Goal: Task Accomplishment & Management: Manage account settings

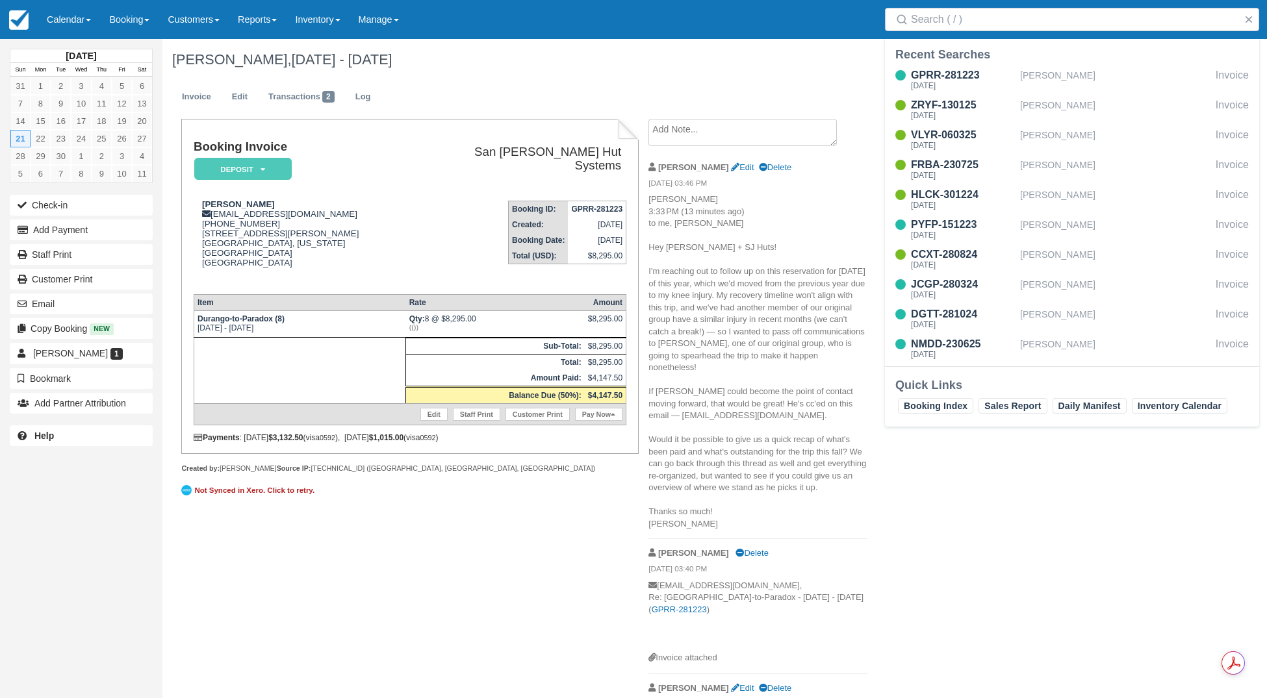
drag, startPoint x: 739, startPoint y: 74, endPoint x: 734, endPoint y: 93, distance: 19.5
click at [739, 74] on div "Sean Quinn, Sep 21 - Sep 22 2025" at bounding box center [637, 60] width 950 height 42
click at [1065, 496] on div "Sean Quinn, Sep 21 - Sep 22 2025 Invoice Edit Transactions 2 Log Booking Invoic…" at bounding box center [637, 672] width 950 height 1267
click at [1250, 18] on button "button" at bounding box center [1249, 20] width 16 height 16
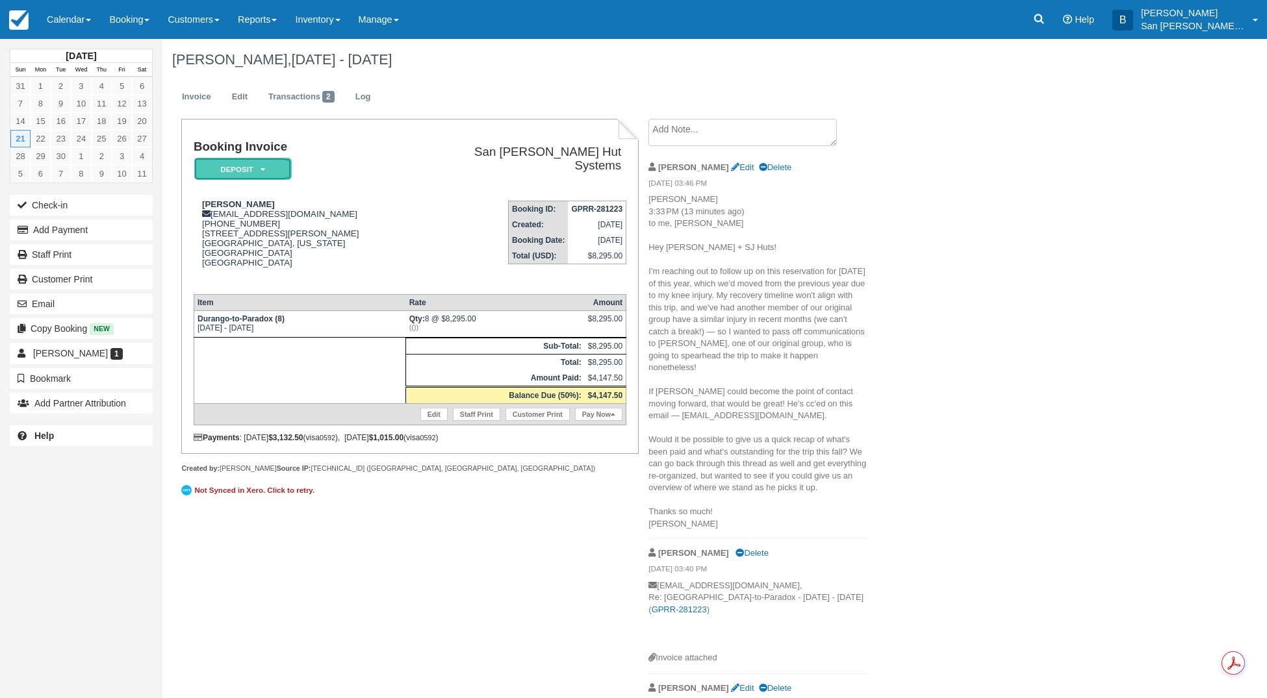
click at [224, 168] on em "Deposit" at bounding box center [242, 169] width 97 height 23
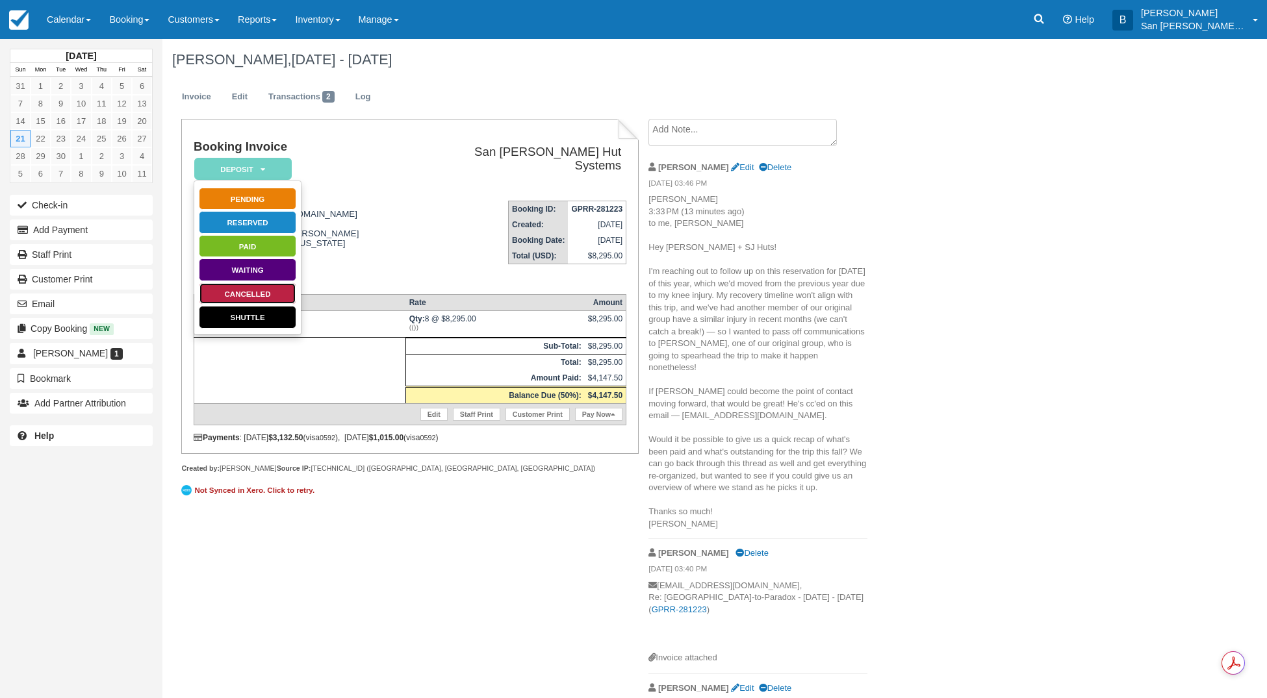
click at [248, 290] on link "Cancelled" at bounding box center [247, 294] width 97 height 23
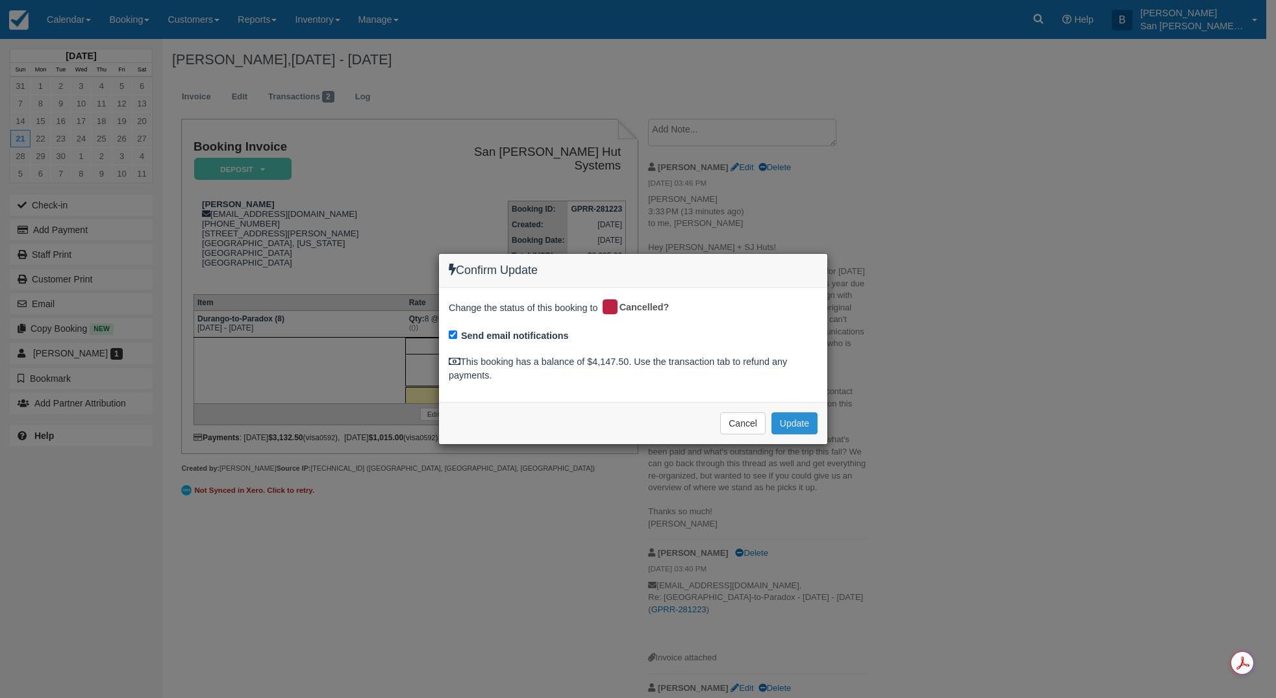
click at [795, 425] on button "Update" at bounding box center [795, 423] width 46 height 22
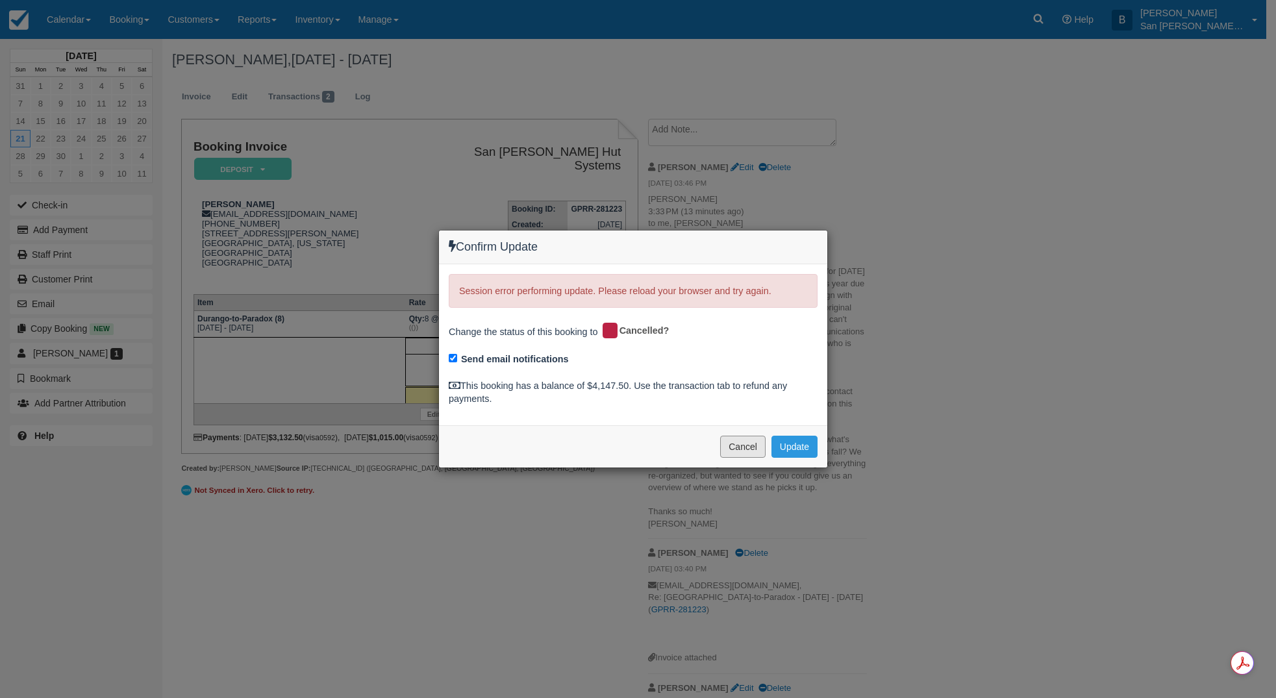
drag, startPoint x: 756, startPoint y: 448, endPoint x: 618, endPoint y: 463, distance: 139.2
click at [756, 449] on button "Cancel" at bounding box center [742, 447] width 45 height 22
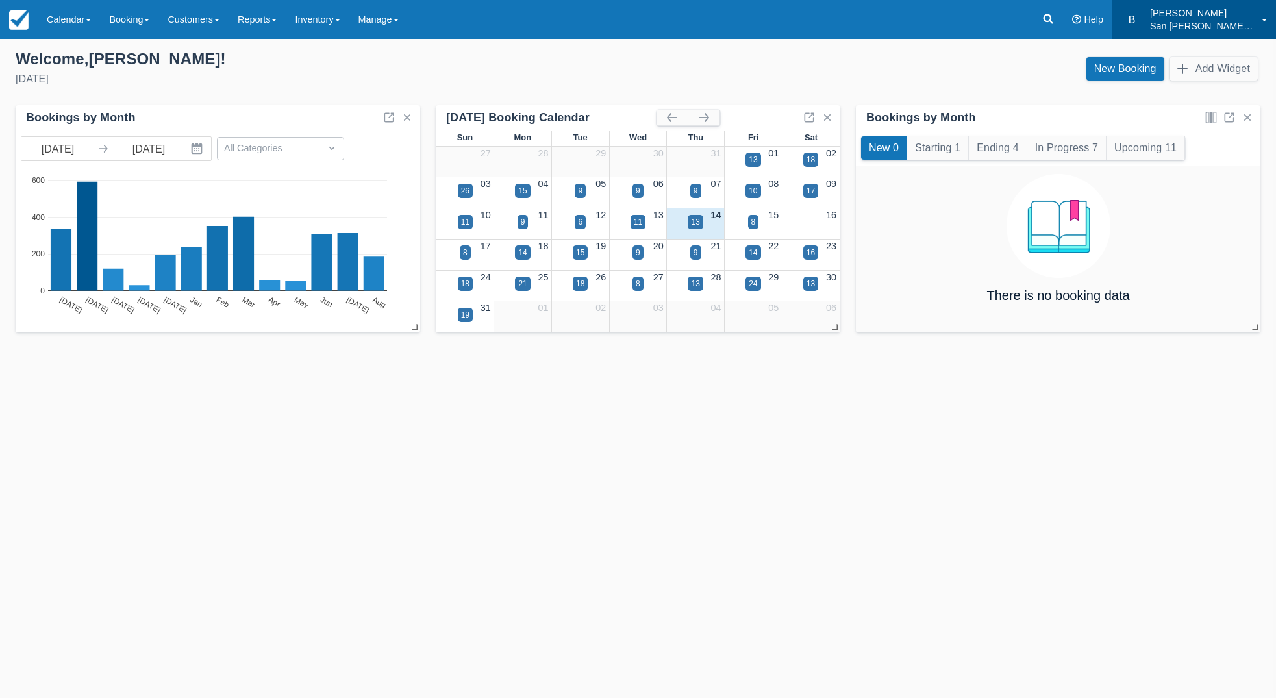
click at [1173, 21] on p "San [PERSON_NAME] Hut Systems" at bounding box center [1202, 25] width 104 height 13
drag, startPoint x: 809, startPoint y: 55, endPoint x: 514, endPoint y: 5, distance: 299.7
click at [809, 55] on div "New Booking Add Widget" at bounding box center [955, 72] width 633 height 35
click at [1055, 14] on icon at bounding box center [1048, 18] width 13 height 13
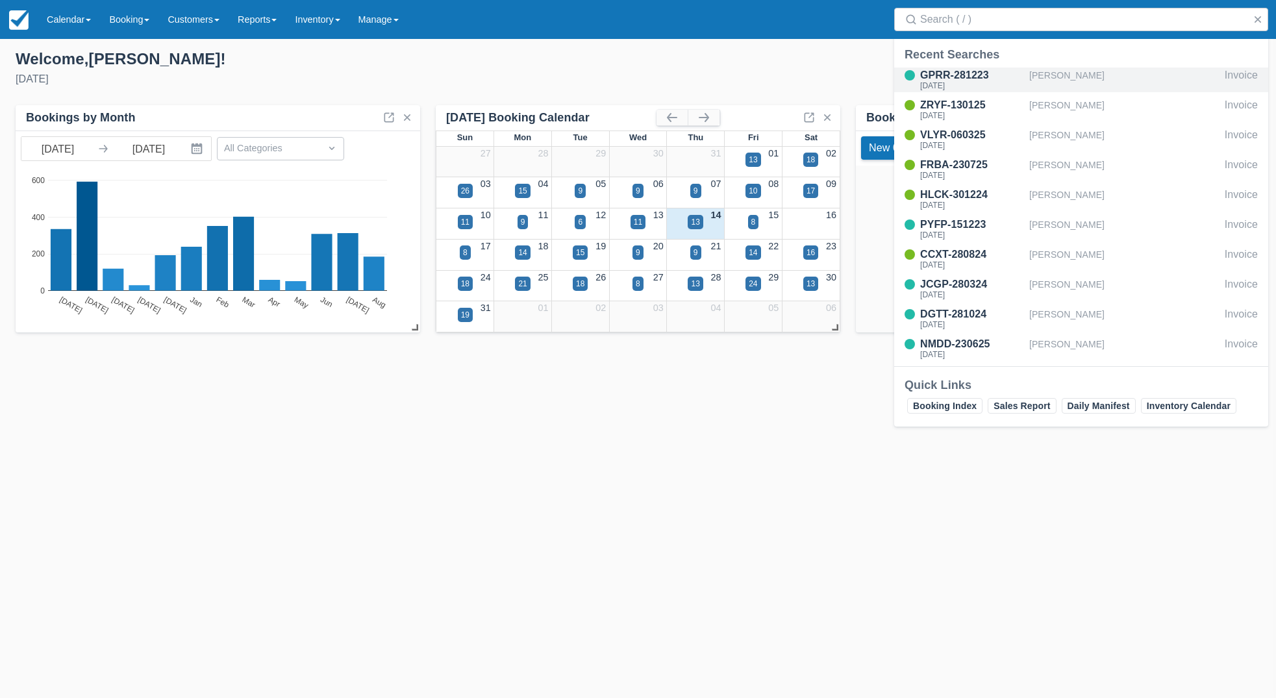
click at [1039, 77] on div "[PERSON_NAME]" at bounding box center [1125, 80] width 190 height 25
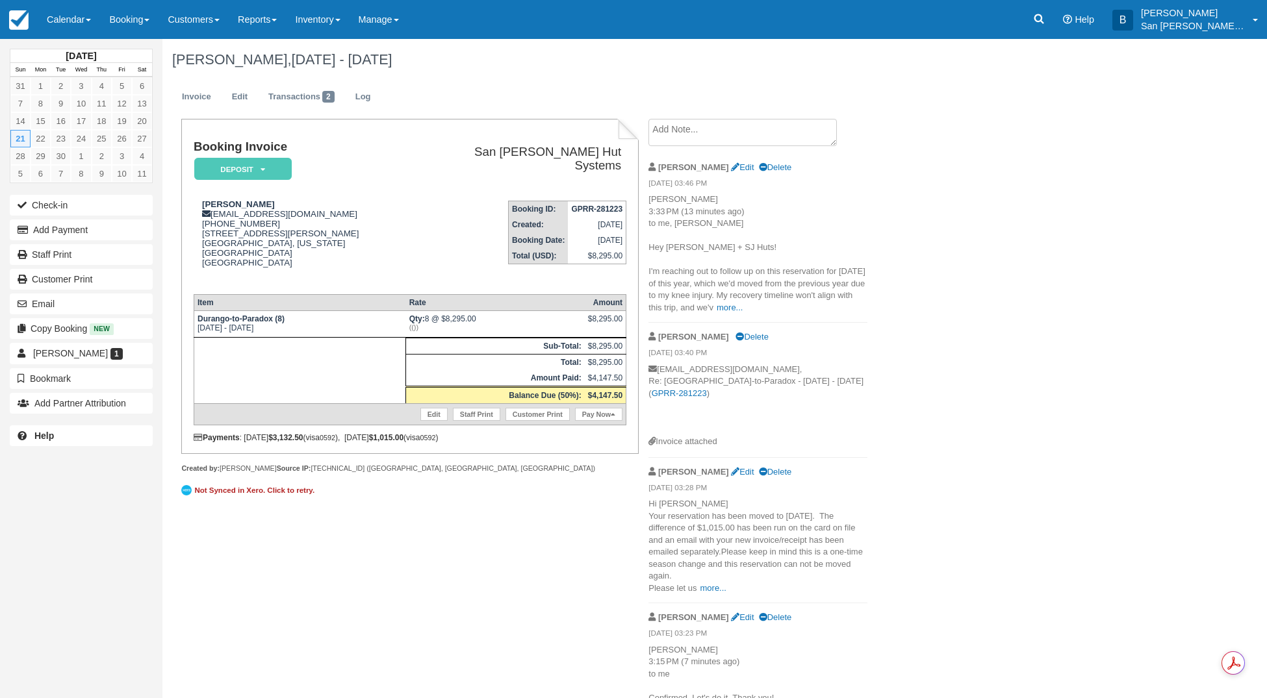
click at [734, 127] on textarea at bounding box center [742, 132] width 188 height 27
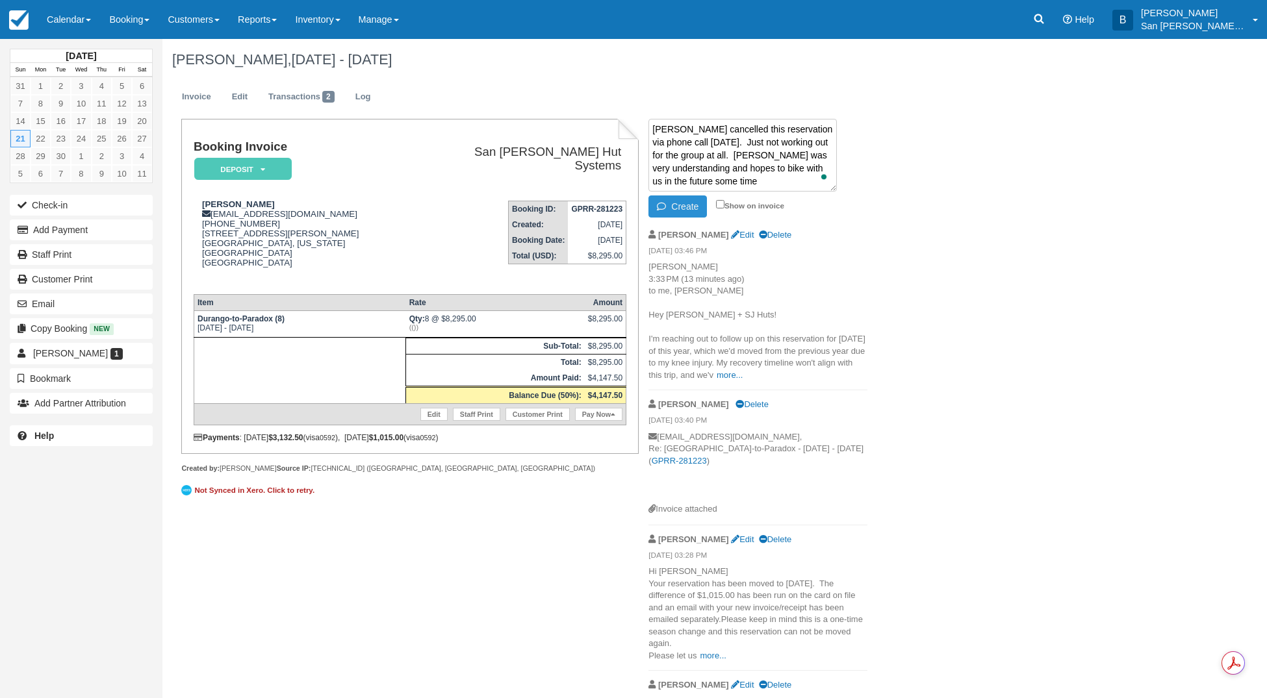
type textarea "[PERSON_NAME] cancelled this reservation via phone call [DATE]. Just not workin…"
click at [679, 209] on button "Create" at bounding box center [677, 207] width 58 height 22
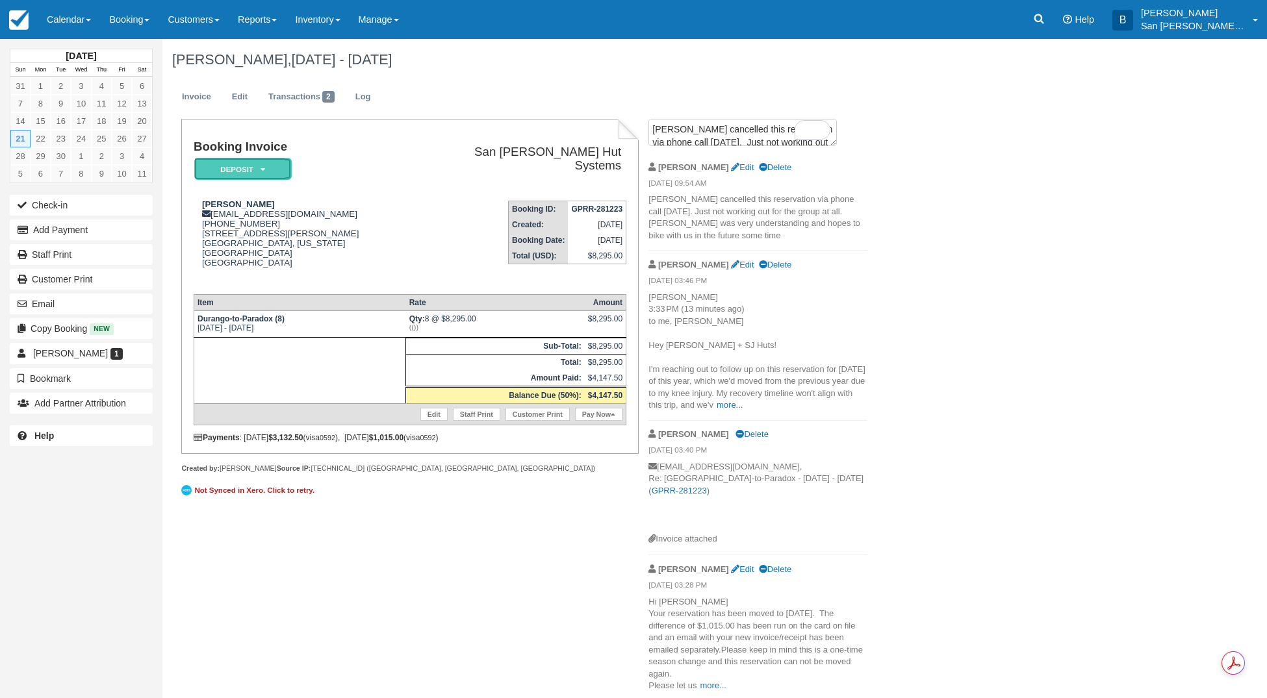
click at [229, 164] on em "Deposit" at bounding box center [242, 169] width 97 height 23
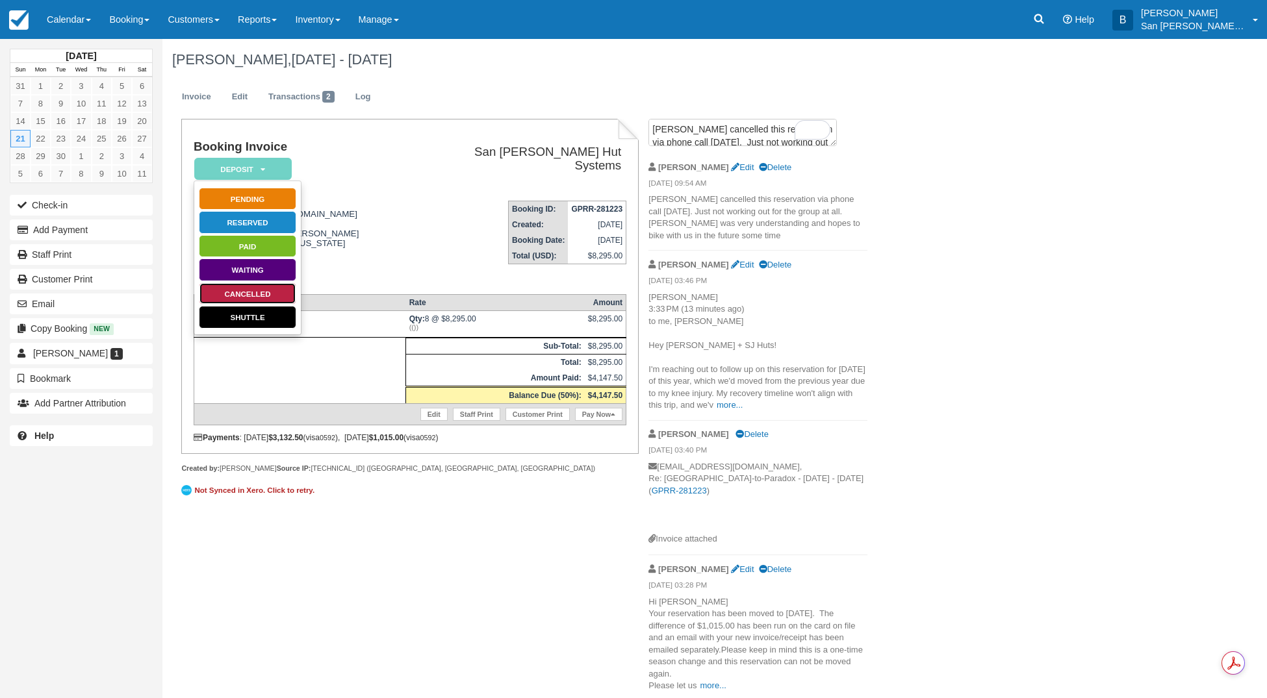
click at [270, 291] on link "Cancelled" at bounding box center [247, 294] width 97 height 23
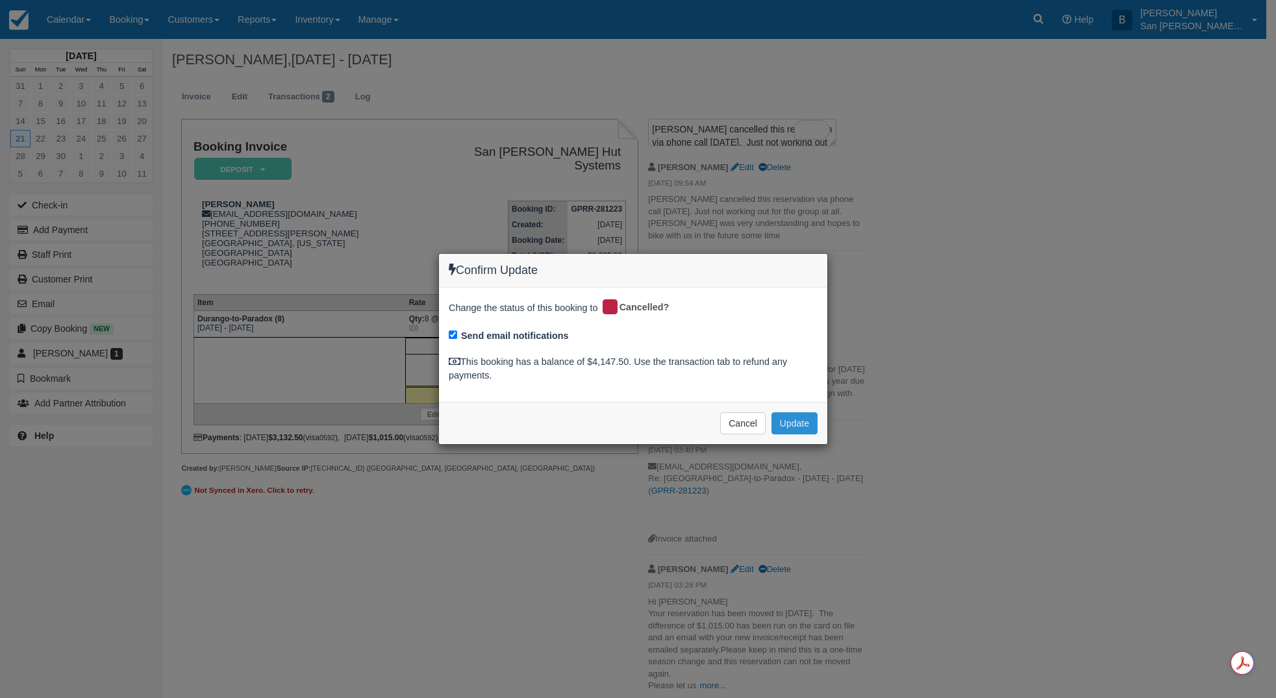
click at [800, 425] on button "Update" at bounding box center [795, 423] width 46 height 22
